Goal: Transaction & Acquisition: Purchase product/service

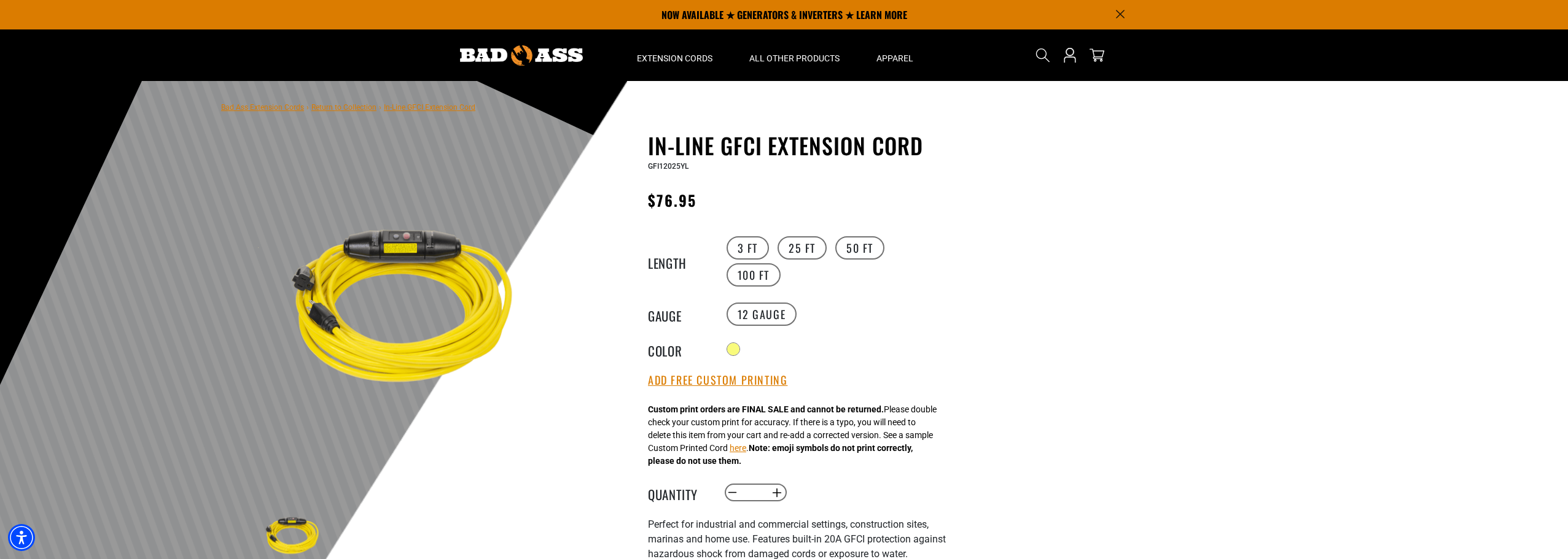
click at [1123, 221] on div at bounding box center [784, 382] width 1568 height 602
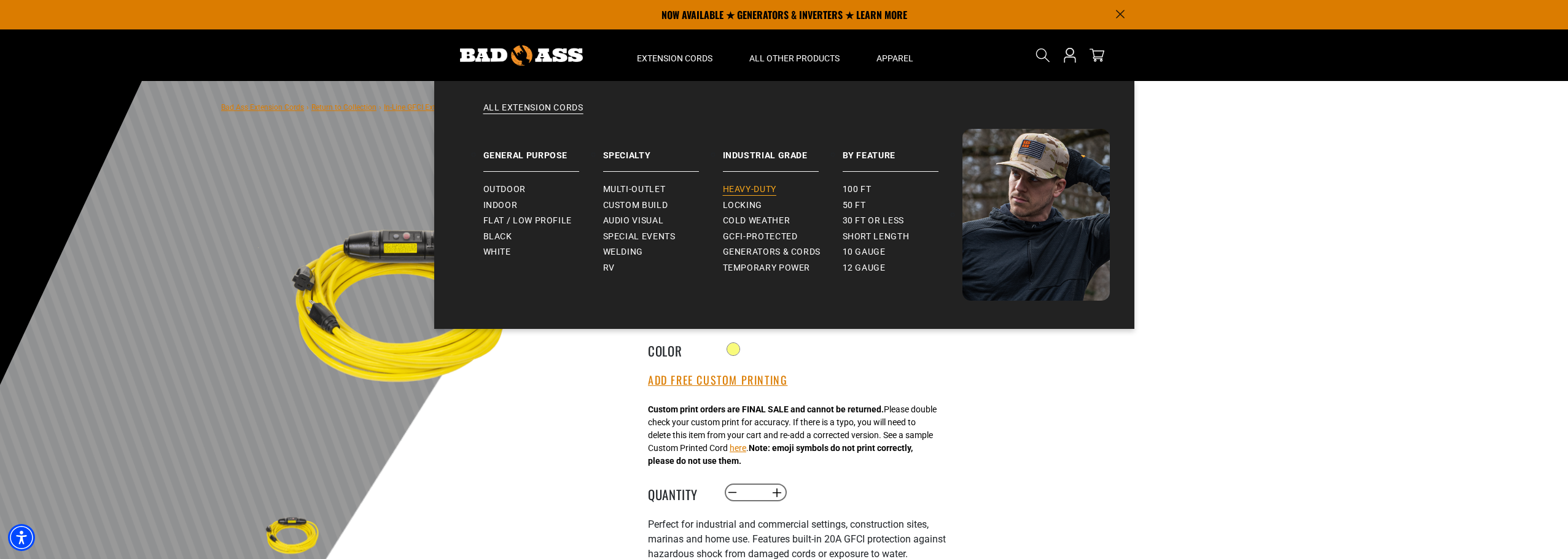
click at [762, 186] on span "Heavy-Duty" at bounding box center [749, 190] width 53 height 11
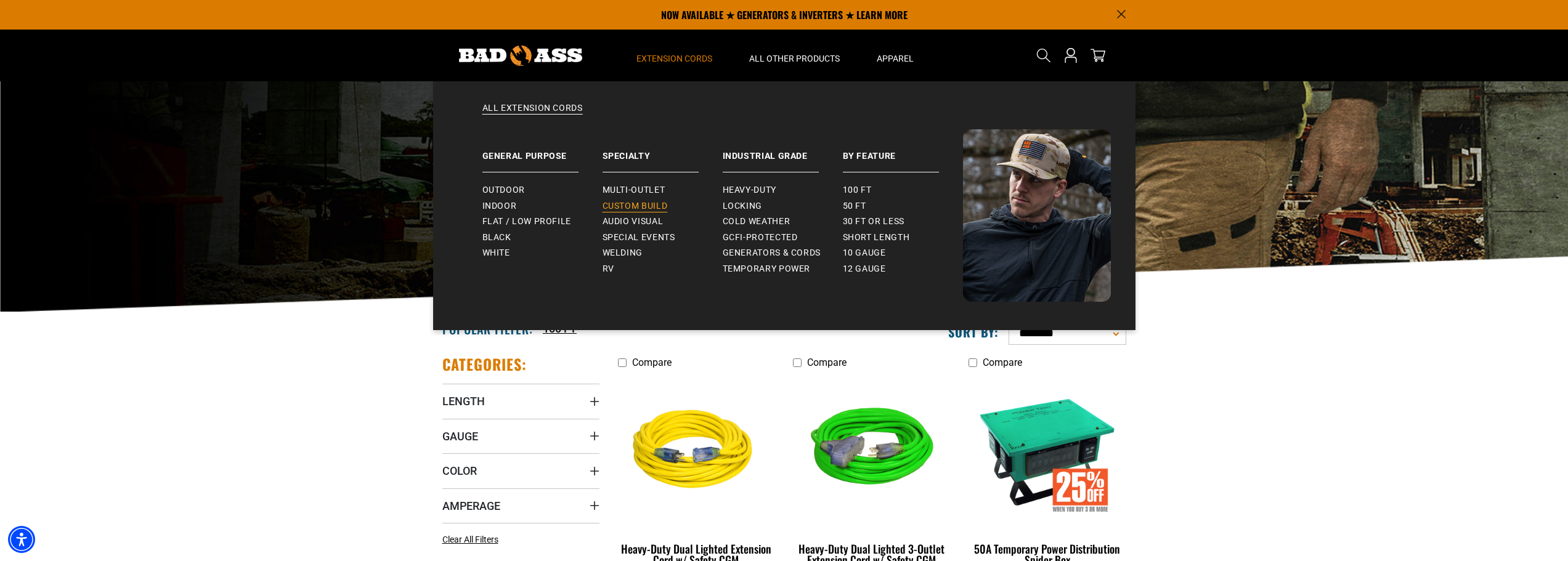
click at [658, 204] on span "Custom Build" at bounding box center [635, 206] width 65 height 11
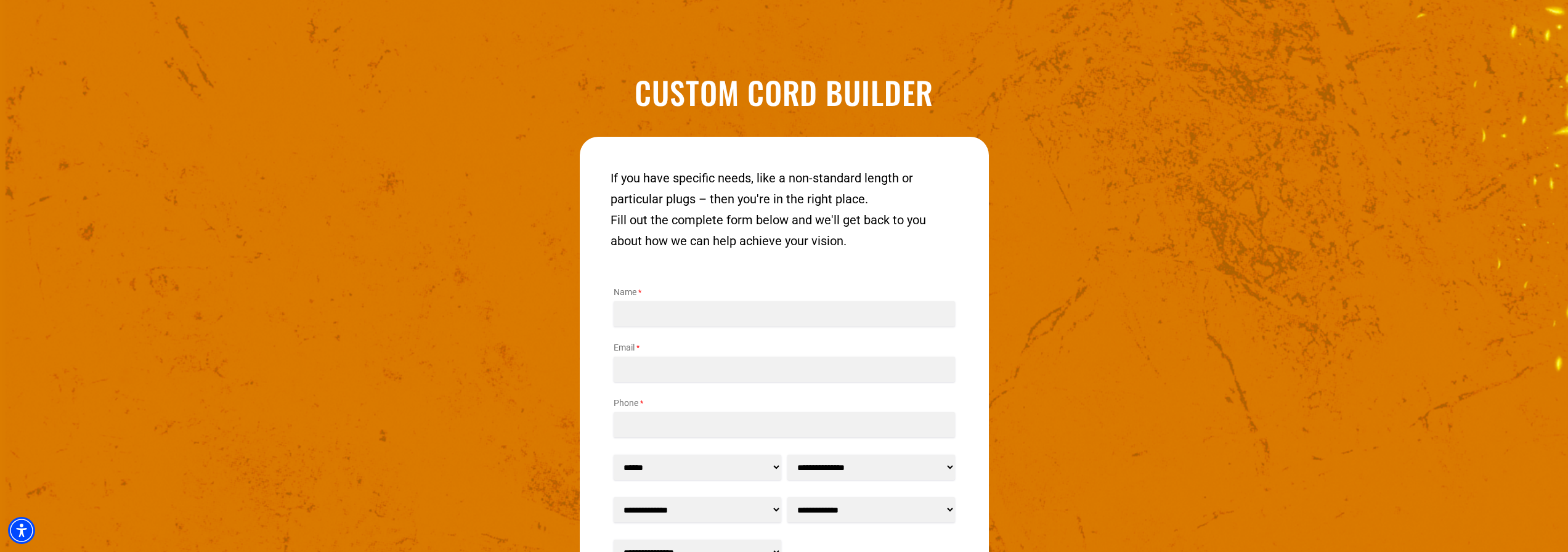
scroll to position [1776, 0]
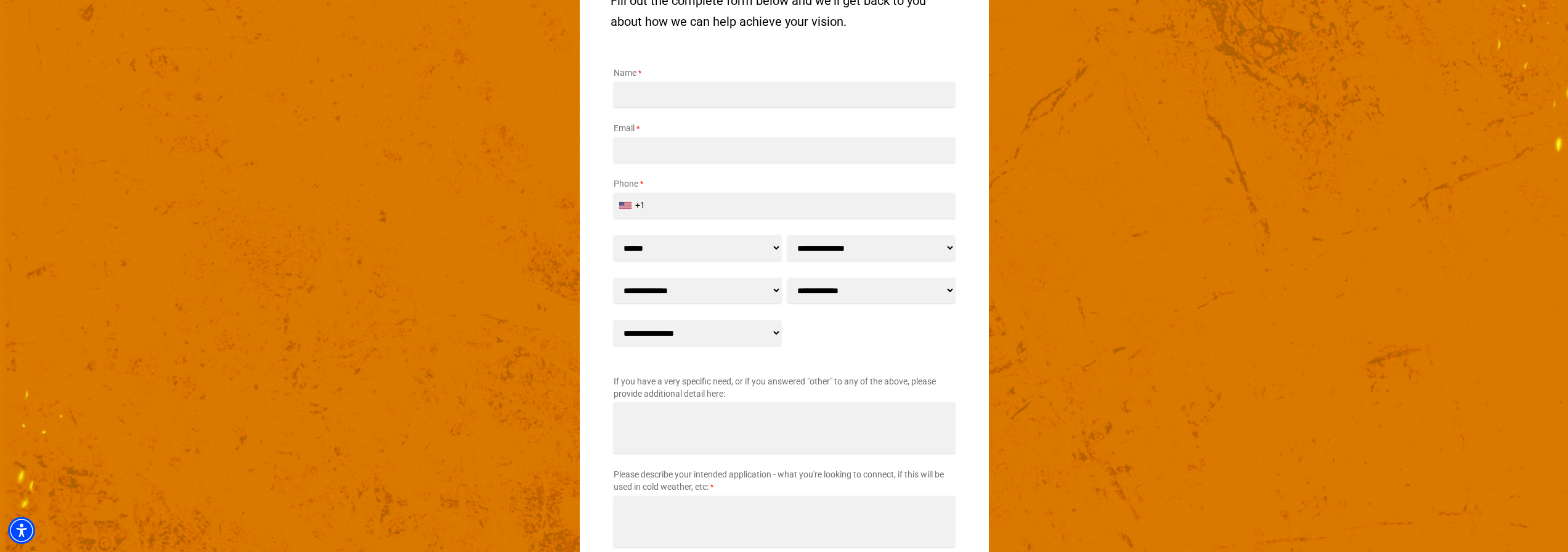
click at [936, 250] on select "**********" at bounding box center [872, 248] width 168 height 25
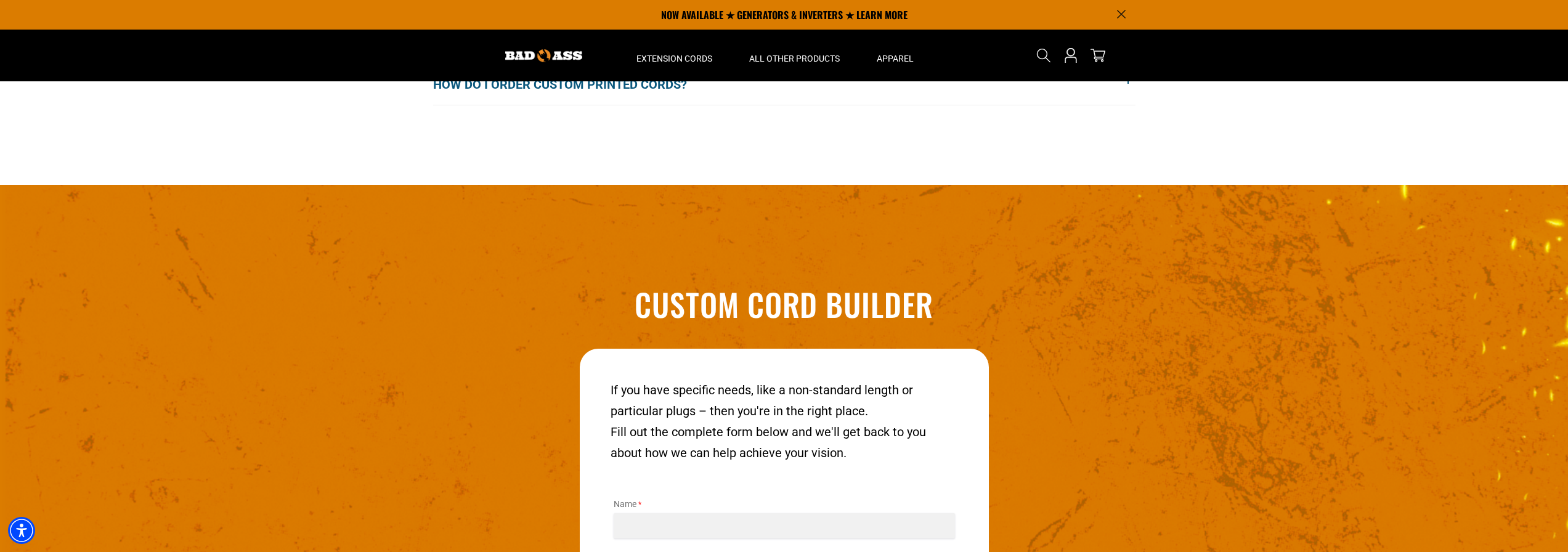
scroll to position [975, 0]
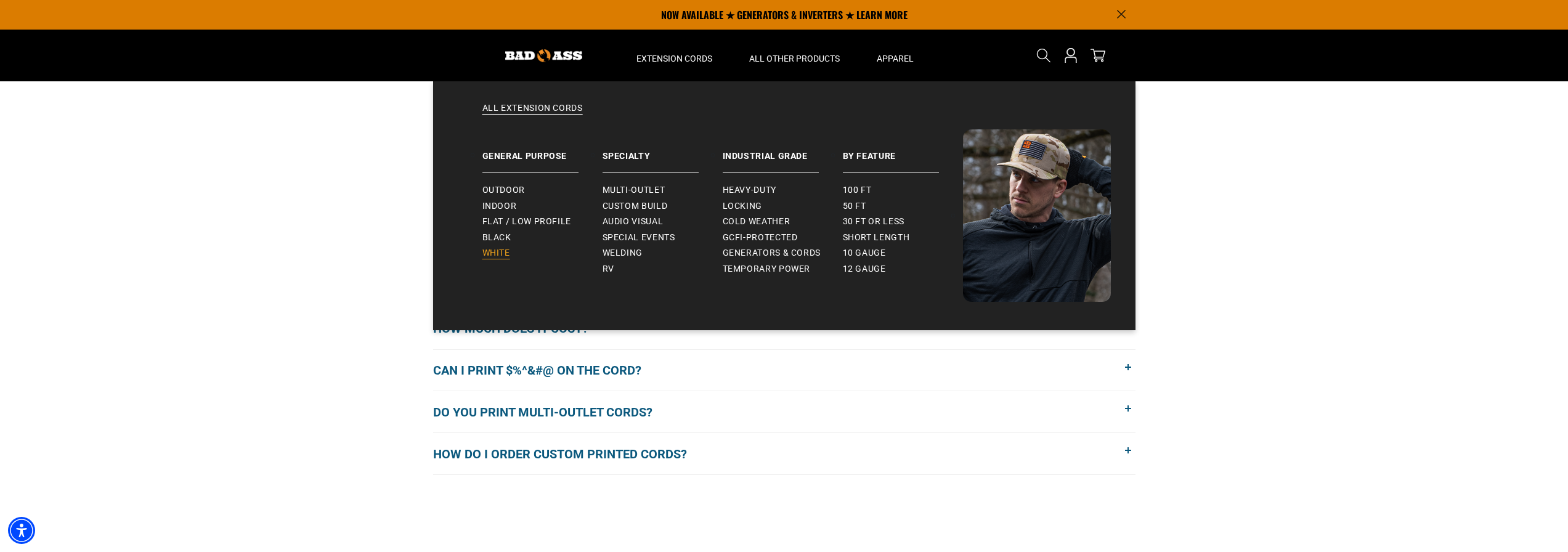
click at [502, 255] on span "White" at bounding box center [497, 253] width 28 height 11
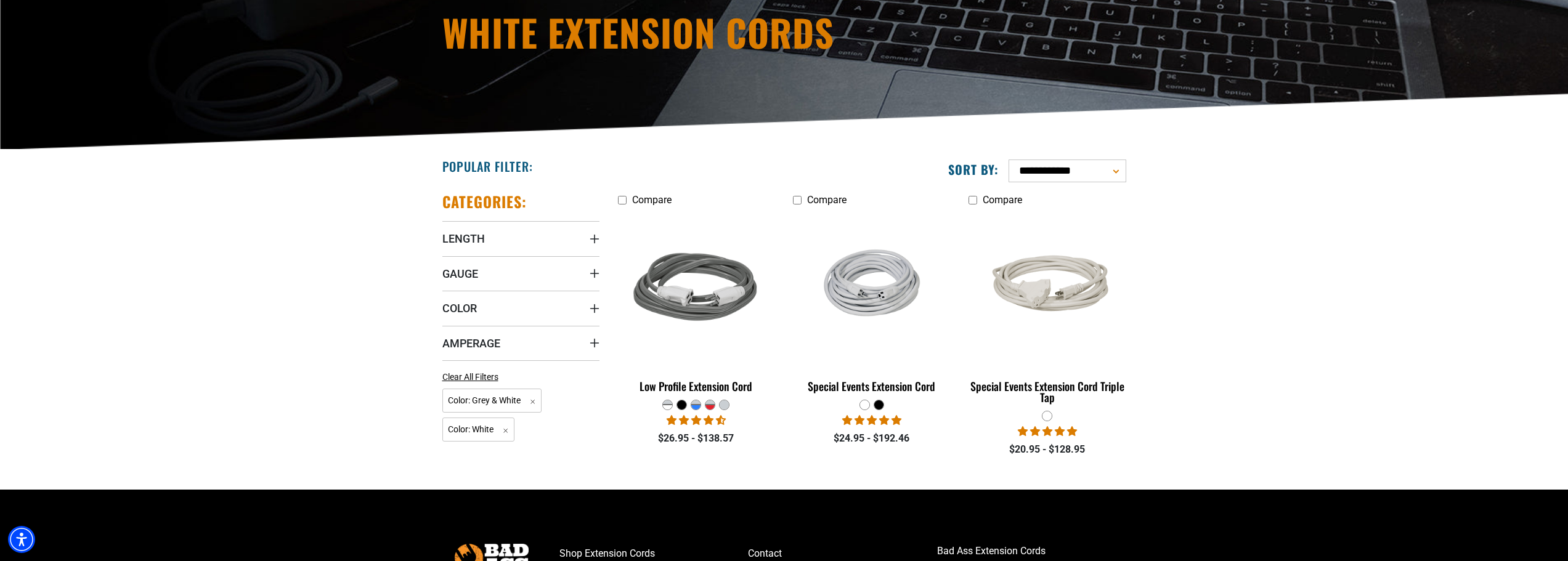
scroll to position [185, 0]
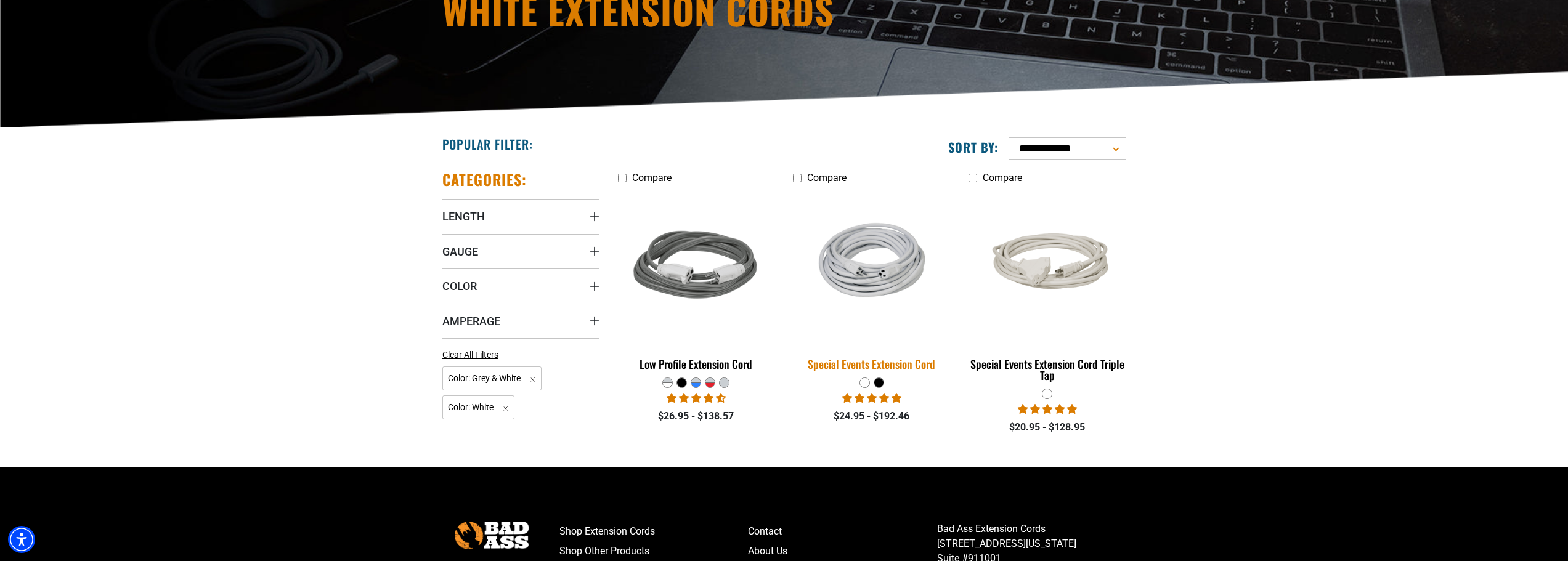
click at [848, 362] on div "Special Events Extension Cord" at bounding box center [872, 364] width 158 height 11
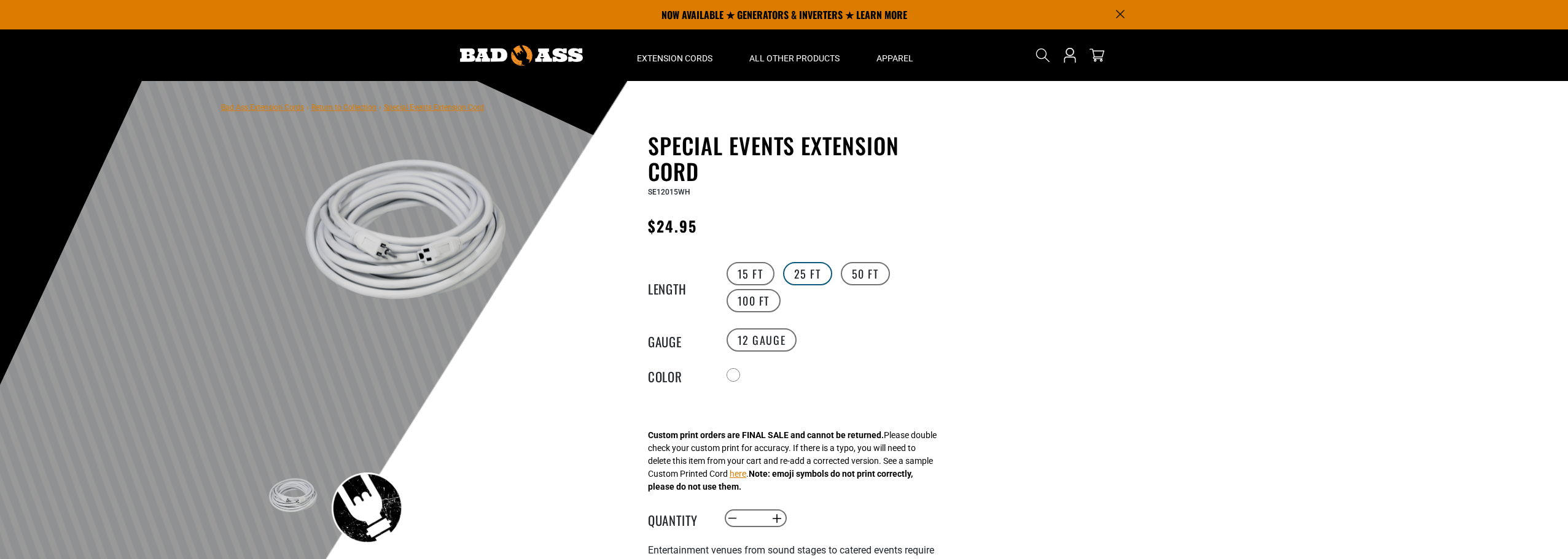
click at [814, 270] on label "25 FT" at bounding box center [808, 274] width 50 height 23
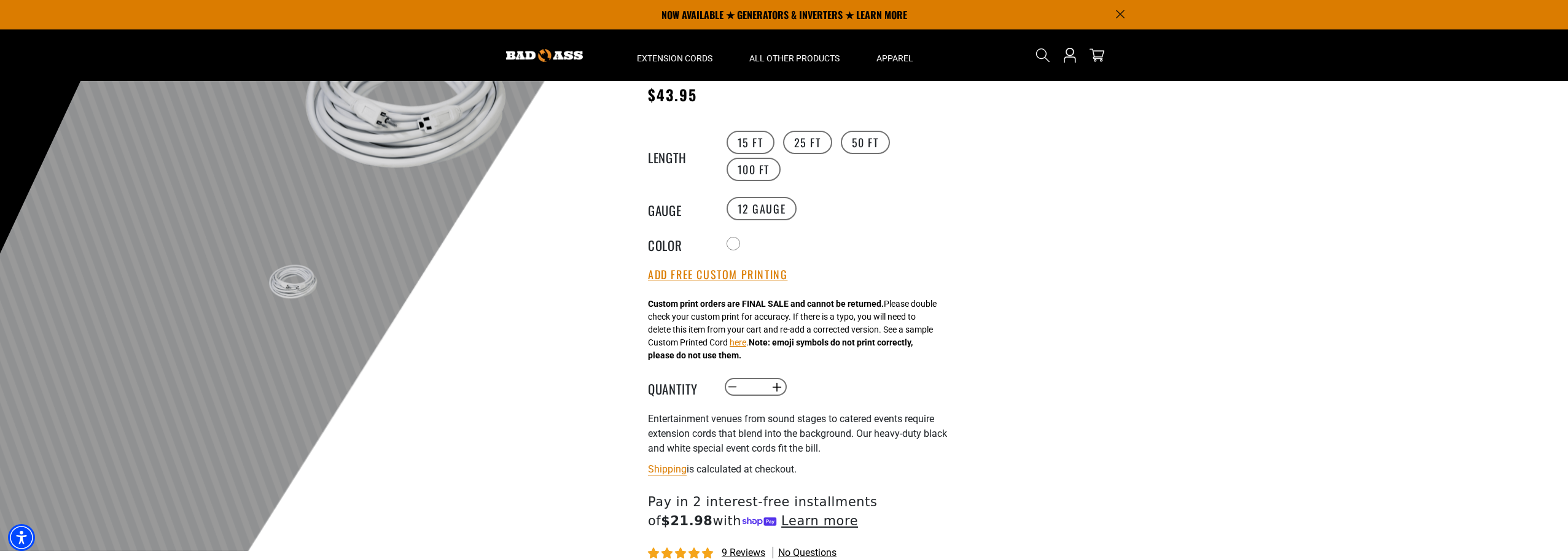
scroll to position [123, 0]
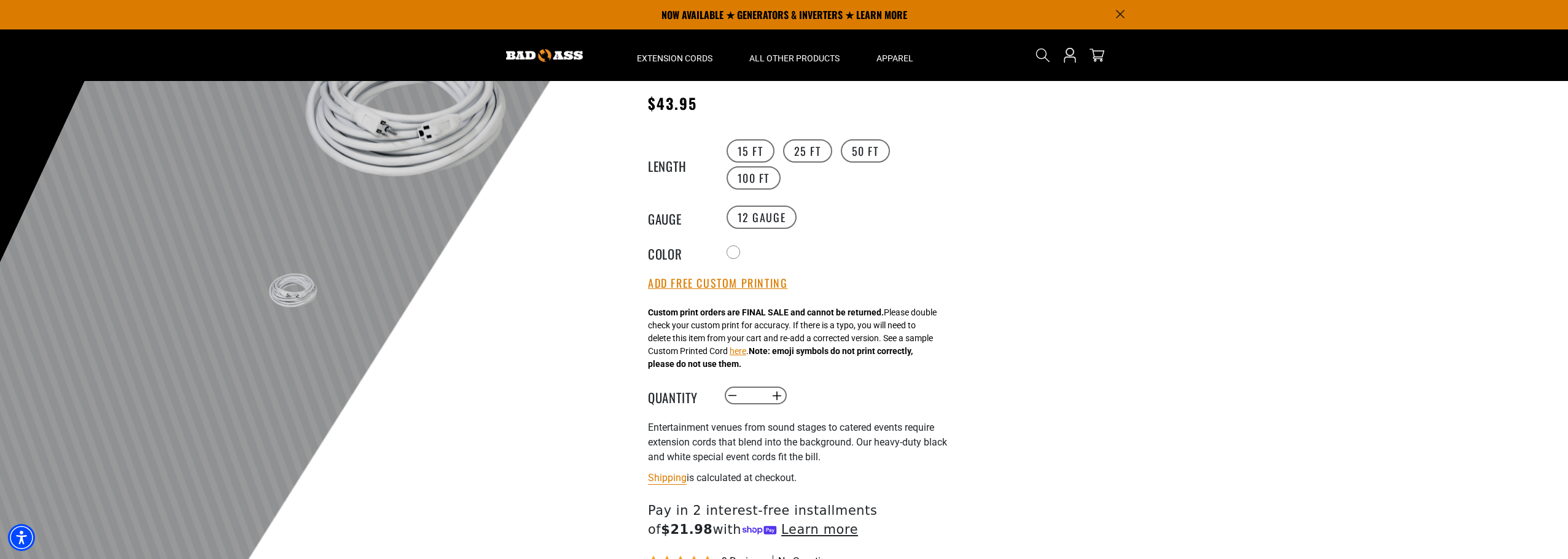
click at [1073, 383] on div at bounding box center [784, 260] width 1568 height 602
